Goal: Task Accomplishment & Management: Manage account settings

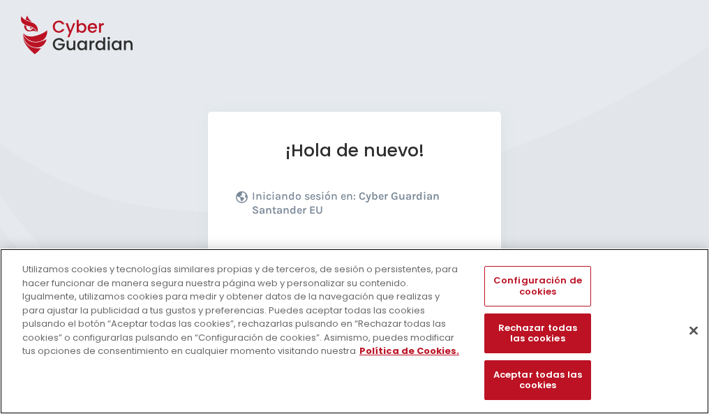
scroll to position [171, 0]
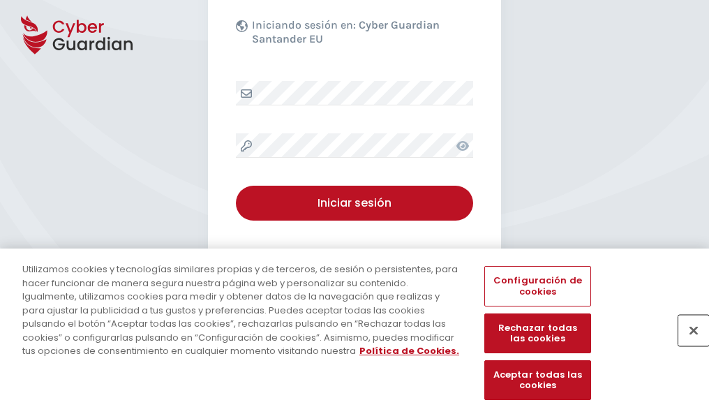
click at [687, 345] on button "Cerrar" at bounding box center [693, 330] width 31 height 31
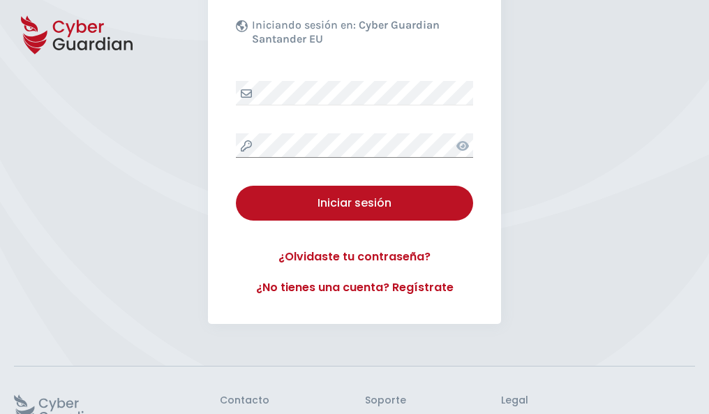
scroll to position [272, 0]
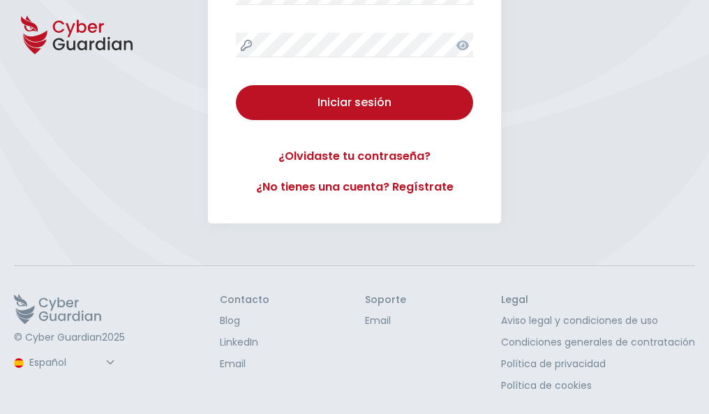
click at [236, 85] on button "Iniciar sesión" at bounding box center [354, 102] width 237 height 35
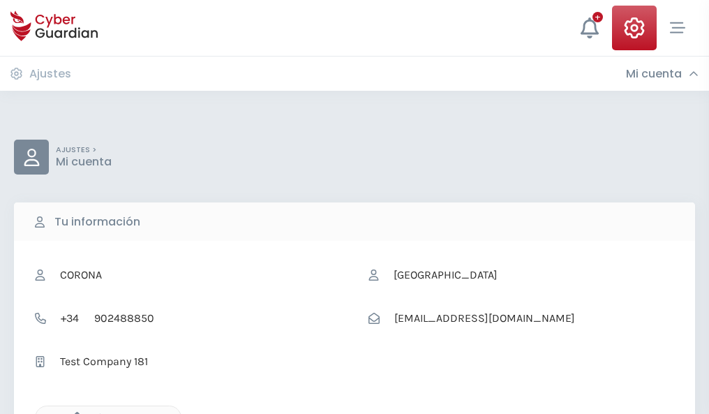
click at [73, 412] on icon "button" at bounding box center [74, 418] width 12 height 12
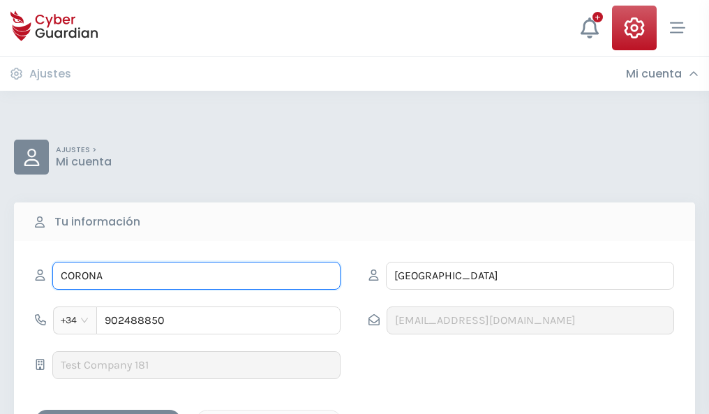
click at [196, 276] on input "CORONA" at bounding box center [196, 276] width 288 height 28
type input "C"
type input "Gala"
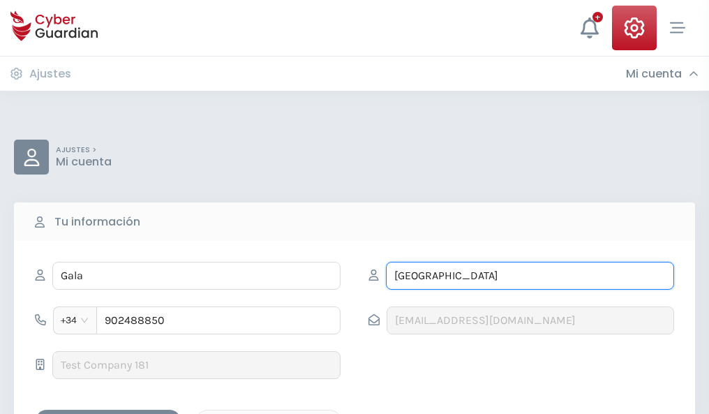
click at [530, 276] on input "GIRONA" at bounding box center [530, 276] width 288 height 28
type input "G"
type input "Alcalde"
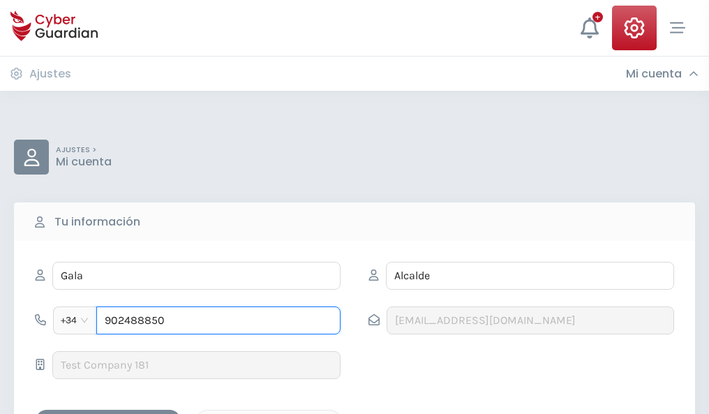
click at [218, 320] on input "902488850" at bounding box center [218, 320] width 244 height 28
type input "9"
type input "878731299"
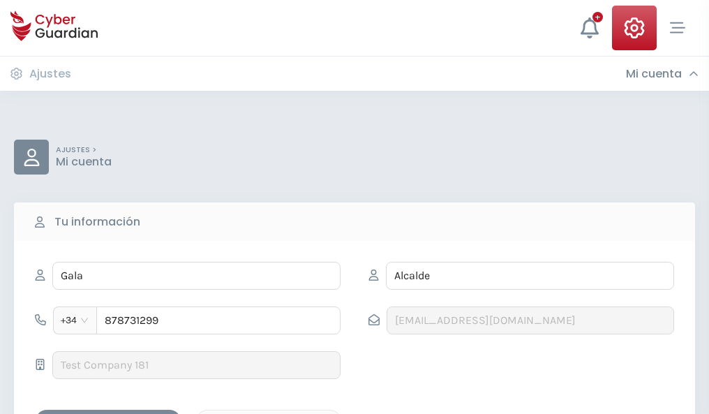
click at [108, 413] on div "Guardar cambios" at bounding box center [108, 421] width 126 height 17
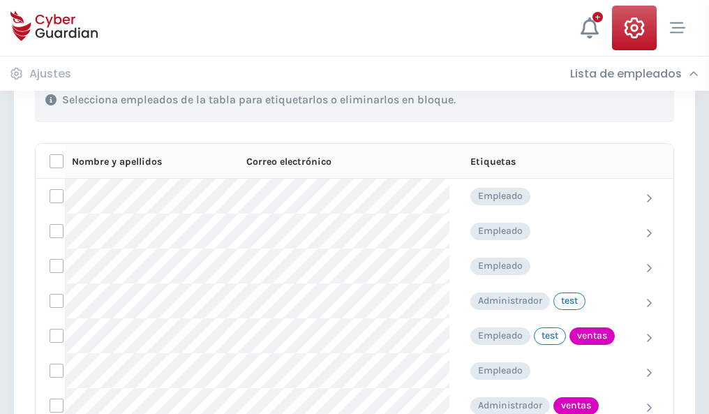
scroll to position [632, 0]
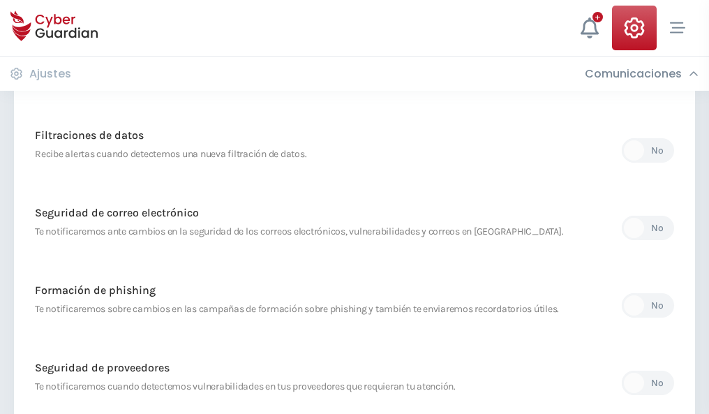
scroll to position [735, 0]
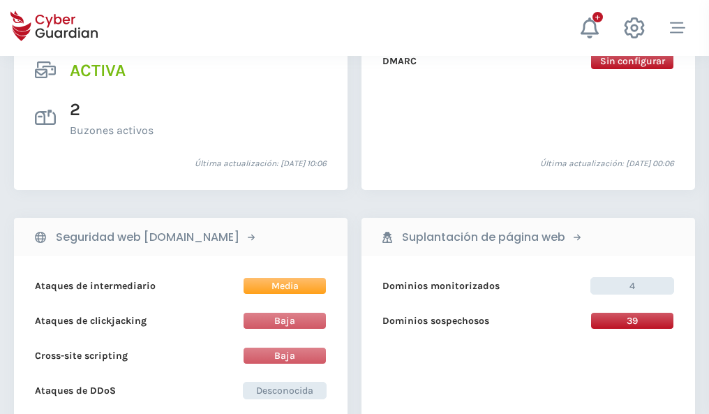
scroll to position [1418, 0]
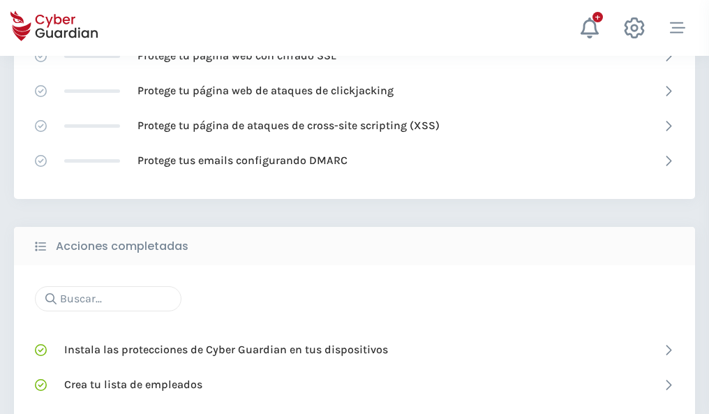
scroll to position [930, 0]
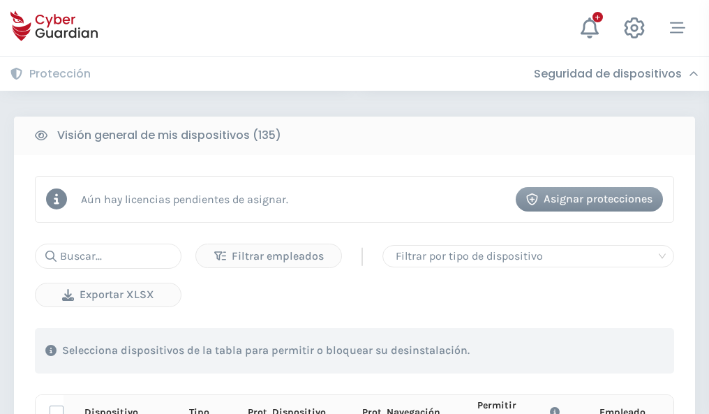
scroll to position [1233, 0]
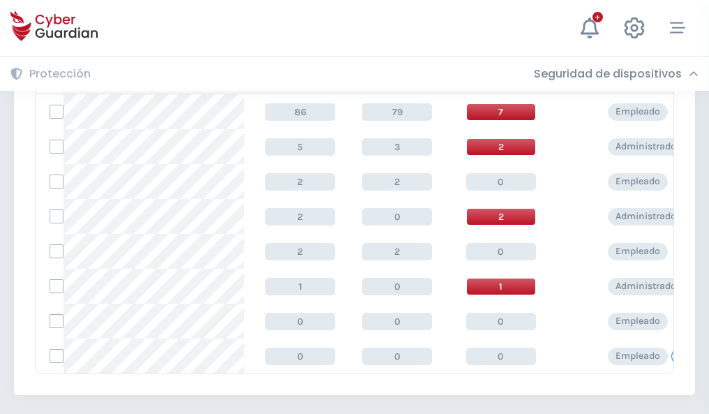
scroll to position [648, 0]
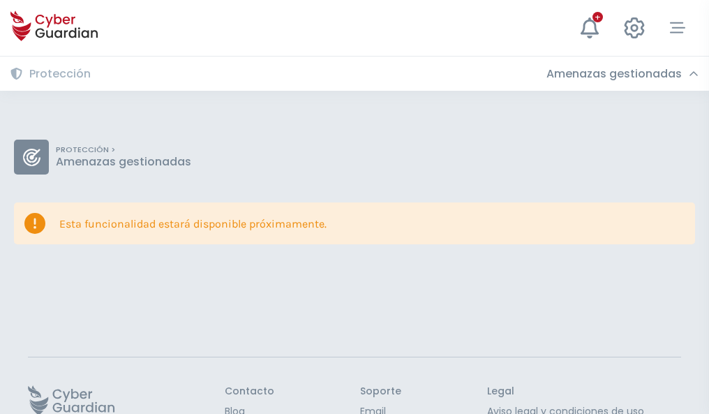
scroll to position [91, 0]
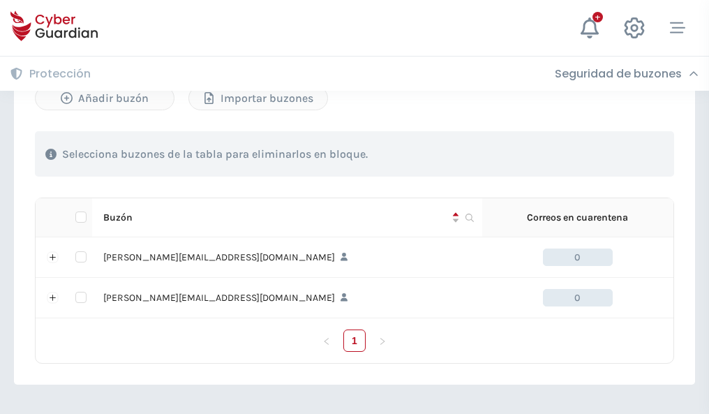
scroll to position [607, 0]
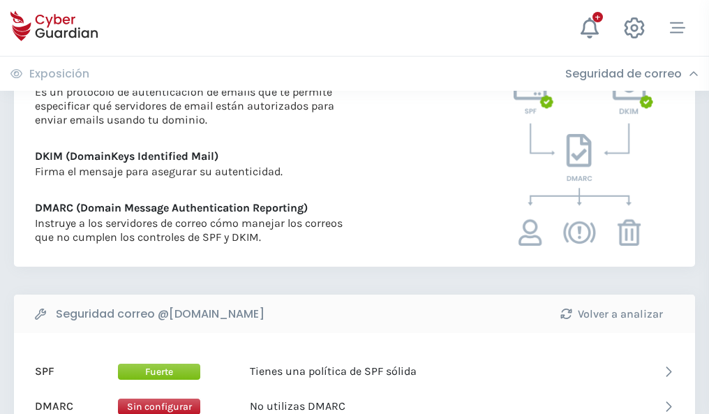
scroll to position [753, 0]
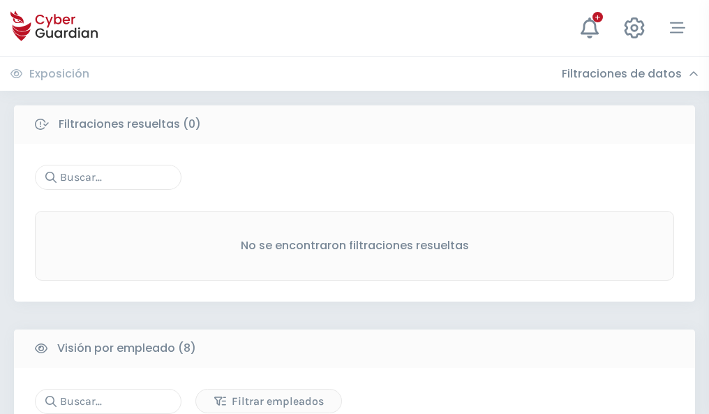
scroll to position [1189, 0]
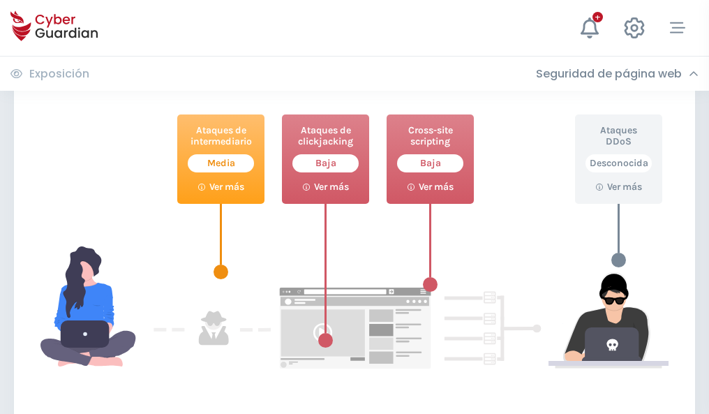
scroll to position [760, 0]
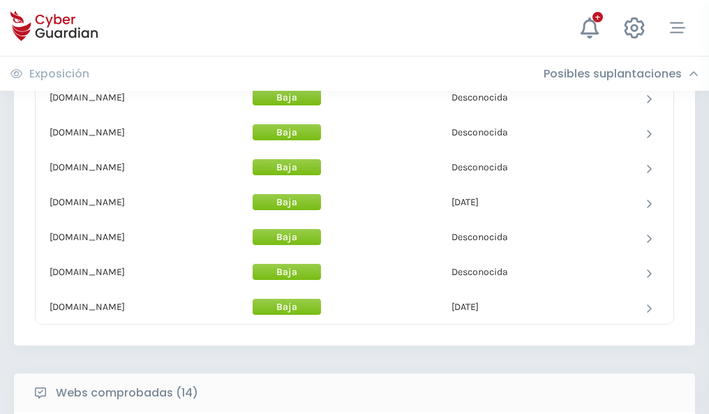
scroll to position [1361, 0]
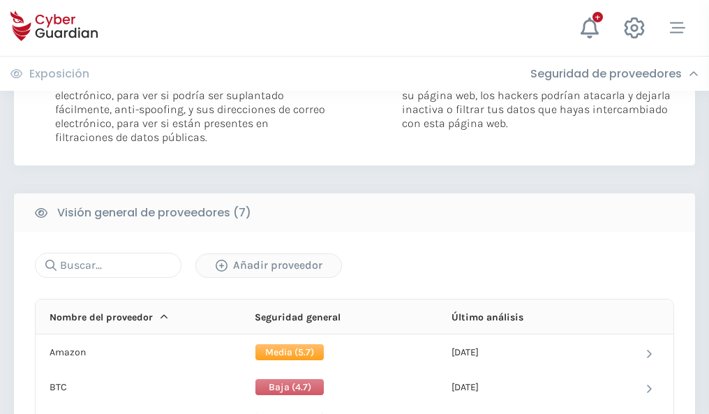
scroll to position [935, 0]
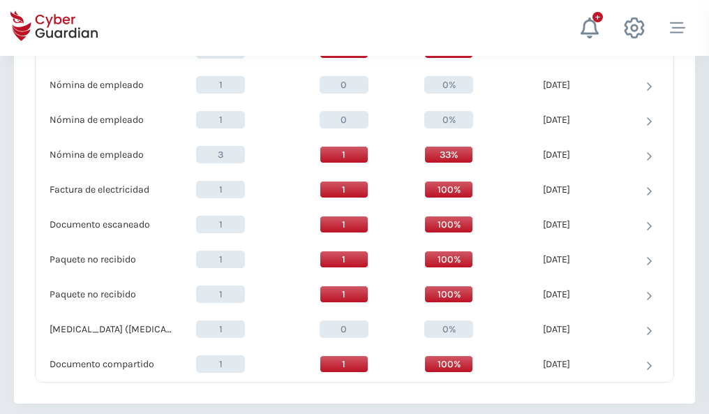
scroll to position [1447, 0]
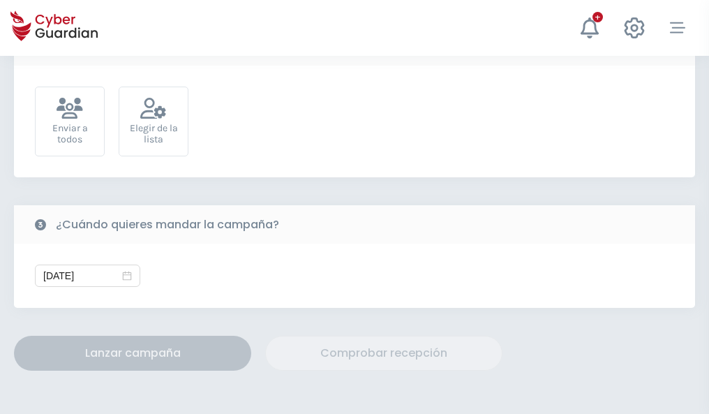
scroll to position [511, 0]
